Goal: Navigation & Orientation: Find specific page/section

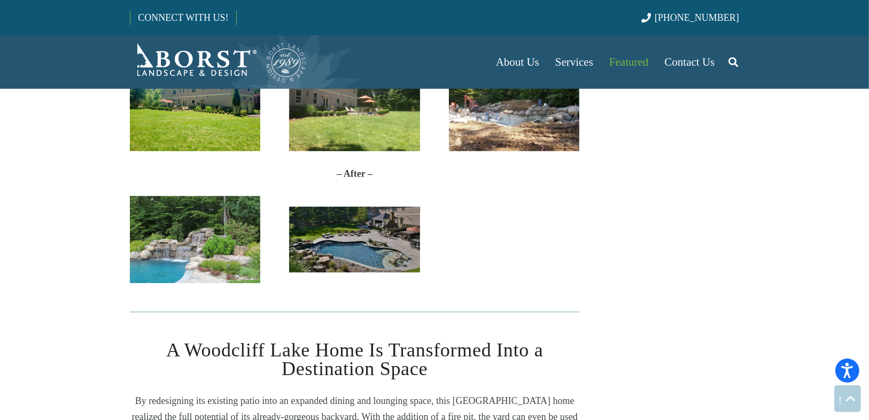
scroll to position [513, 0]
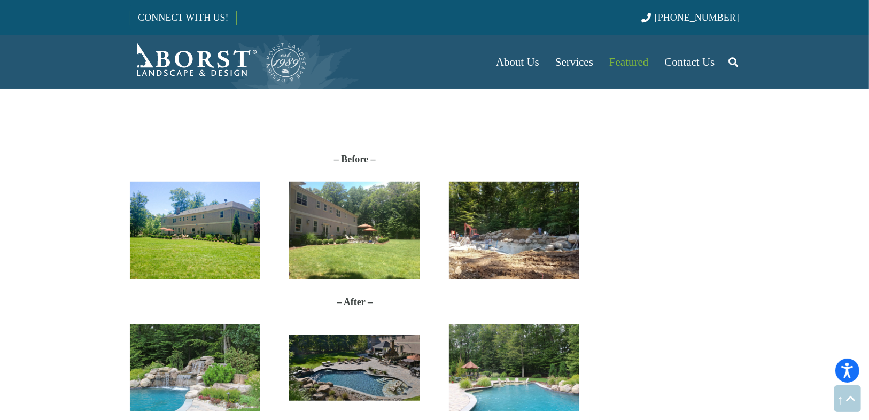
click at [505, 233] on img "proj-before" at bounding box center [514, 231] width 130 height 98
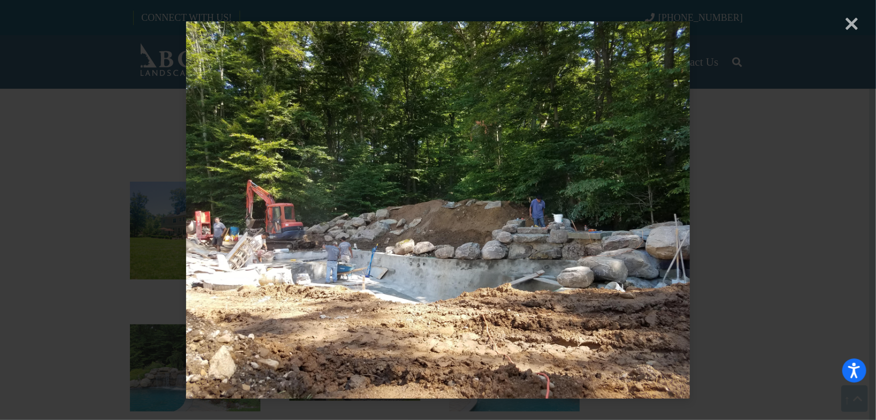
click at [850, 28] on div "× Loading..." at bounding box center [438, 210] width 876 height 420
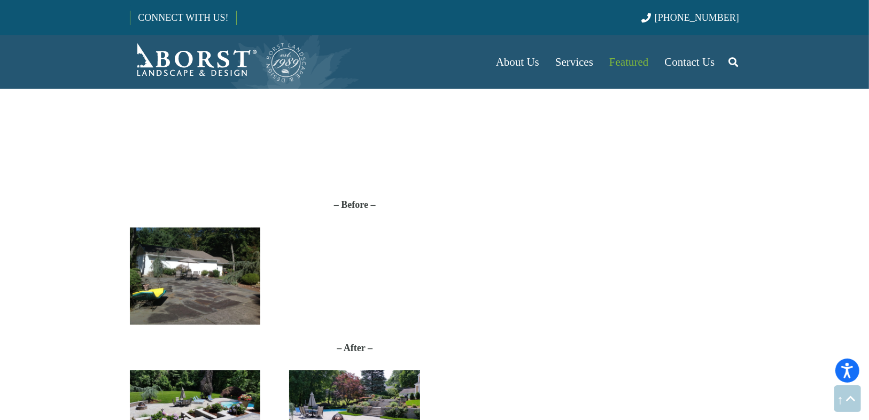
scroll to position [1240, 0]
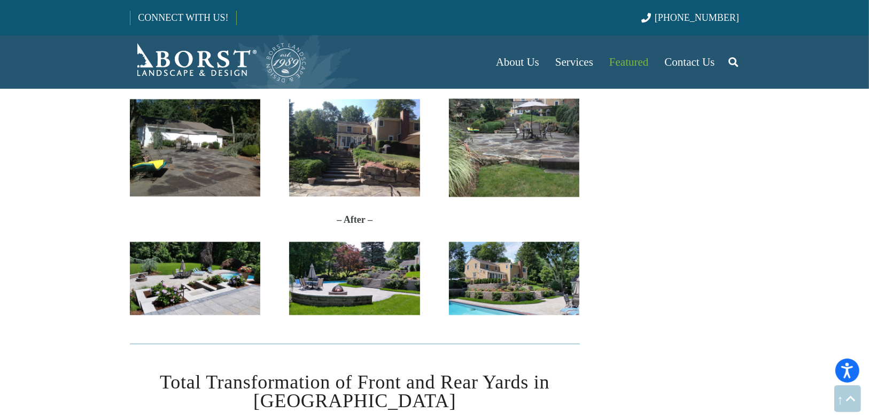
click at [514, 297] on img "20170627_114212" at bounding box center [514, 279] width 130 height 74
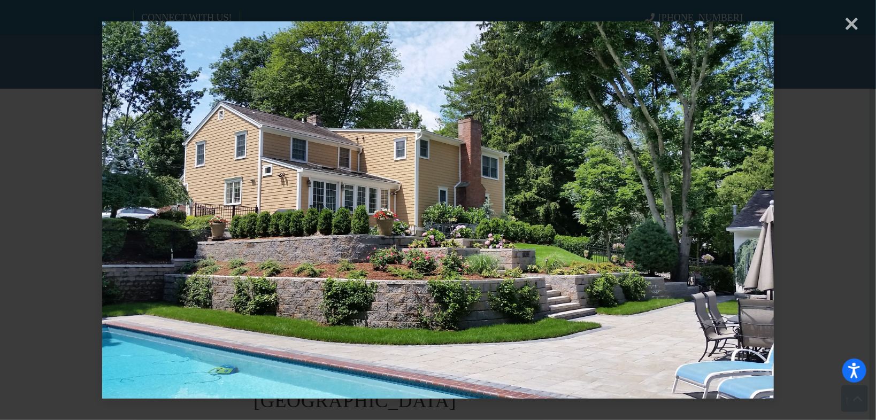
click at [868, 20] on div "× Loading..." at bounding box center [438, 210] width 876 height 420
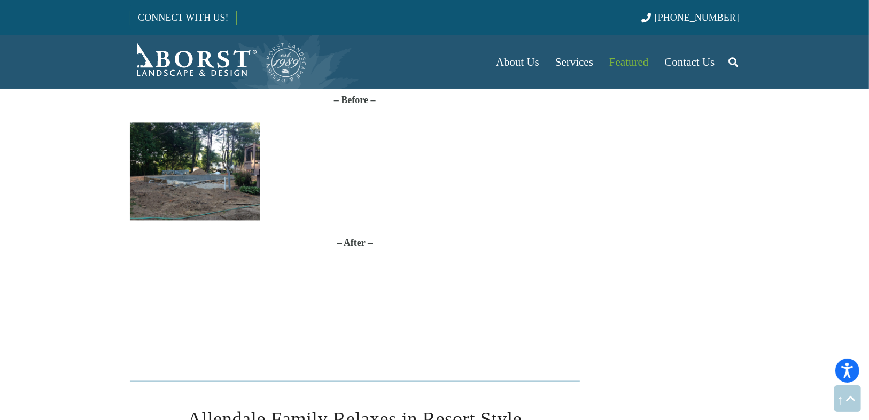
scroll to position [1882, 0]
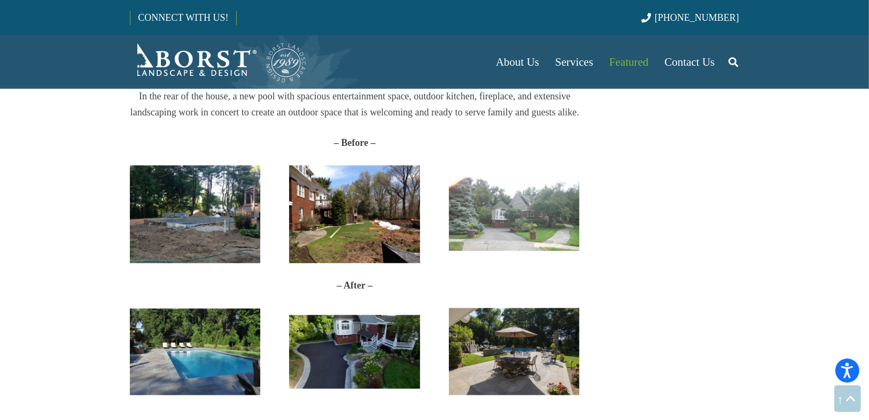
click at [215, 333] on img "Oradell" at bounding box center [195, 351] width 130 height 87
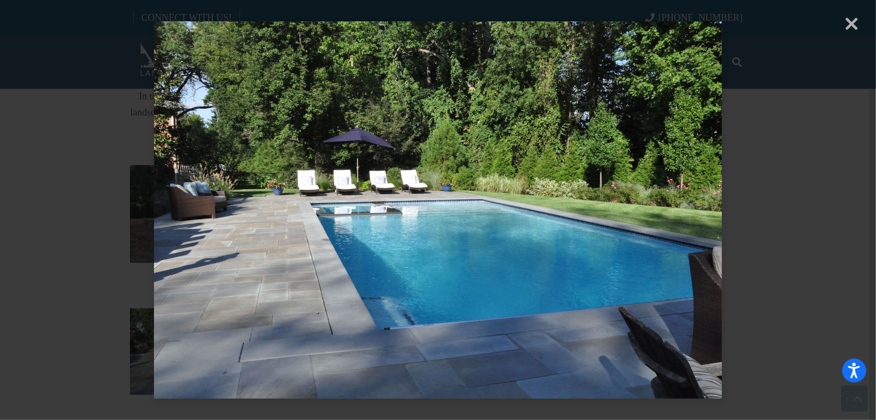
click at [855, 27] on div "× Loading..." at bounding box center [438, 210] width 876 height 420
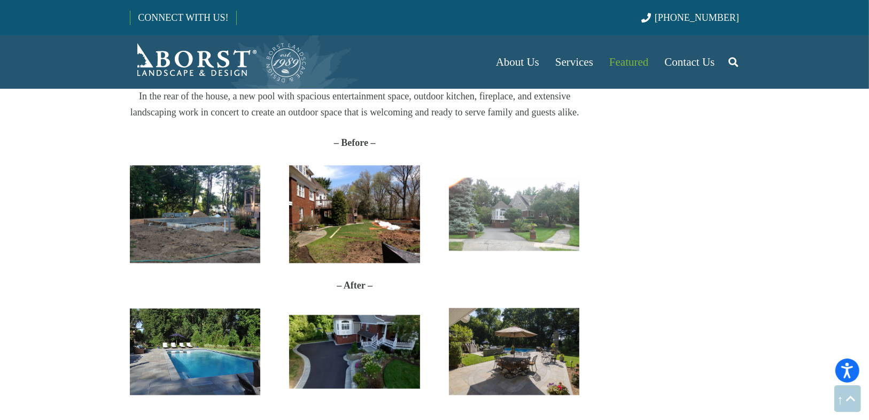
click at [530, 329] on img "photo_2018-04-13_14-04-52" at bounding box center [514, 351] width 130 height 87
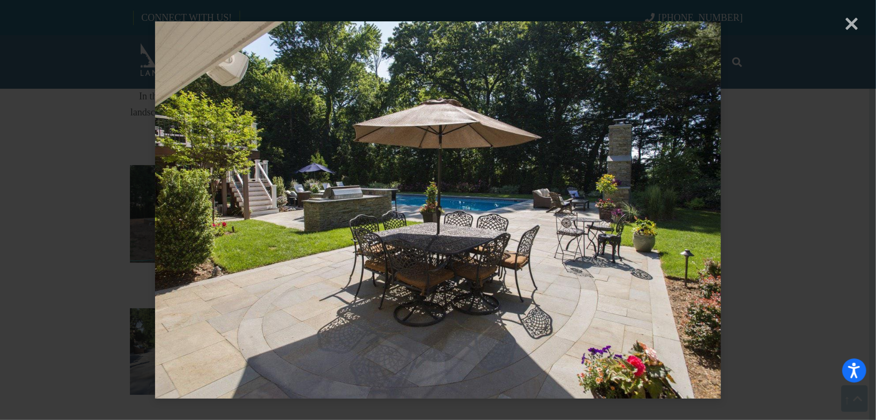
click at [853, 22] on div "× Loading..." at bounding box center [438, 210] width 876 height 420
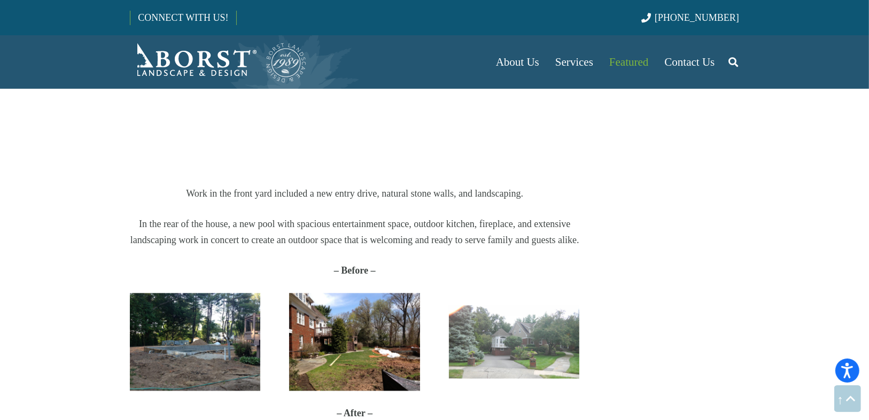
scroll to position [1967, 0]
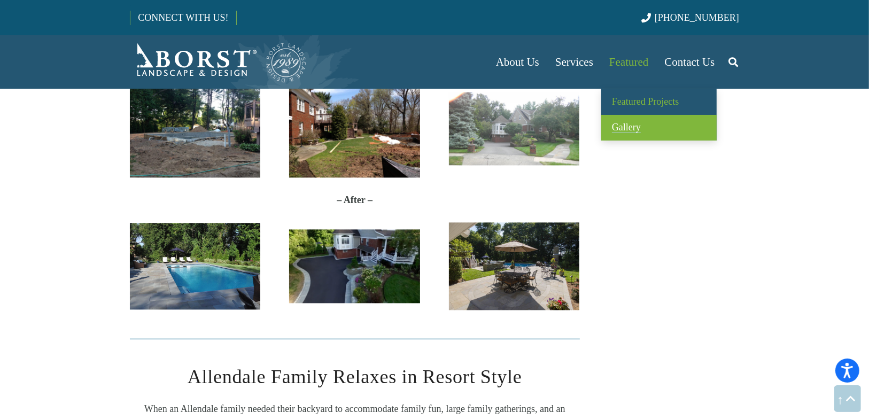
click at [627, 129] on span "Gallery" at bounding box center [626, 127] width 29 height 11
